Goal: Information Seeking & Learning: Learn about a topic

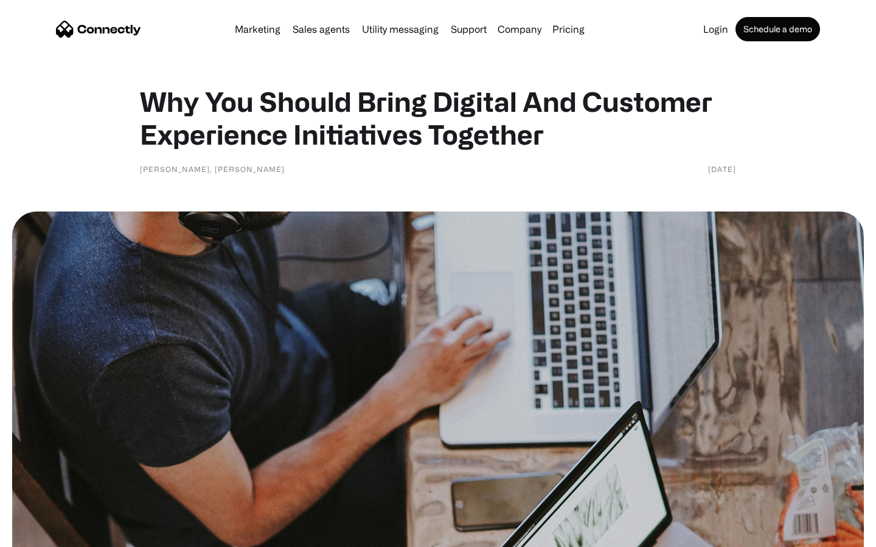
scroll to position [747, 0]
